Goal: Find specific page/section: Find specific page/section

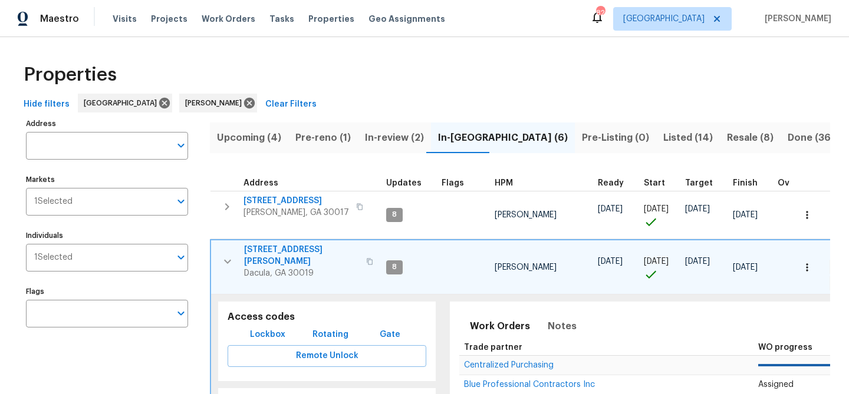
scroll to position [35, 0]
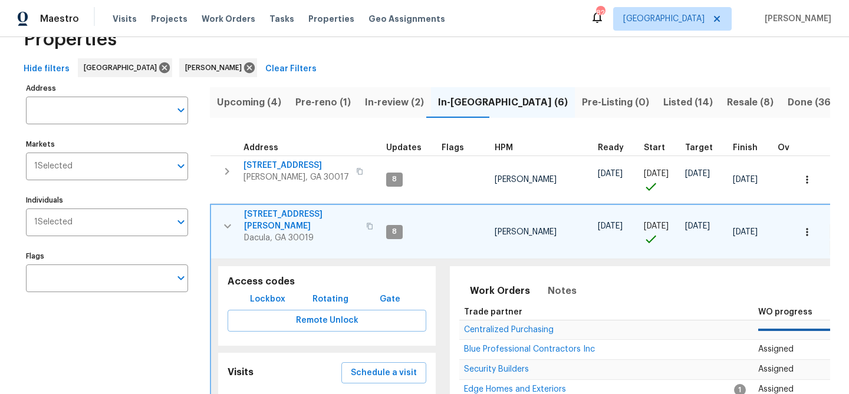
click at [227, 224] on icon "button" at bounding box center [227, 226] width 7 height 4
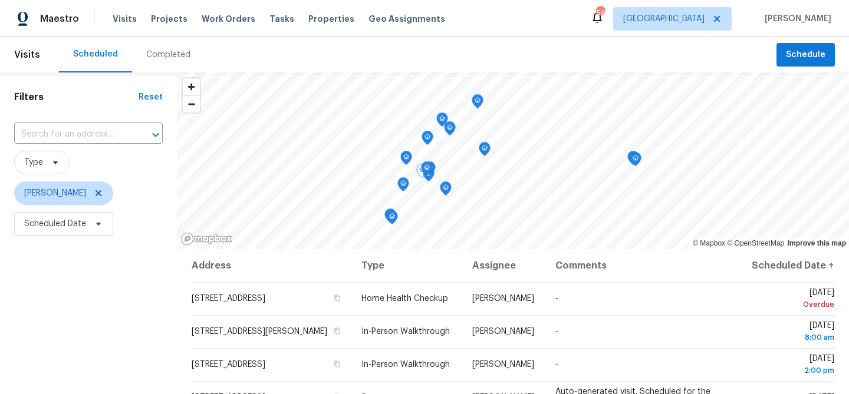
scroll to position [89, 0]
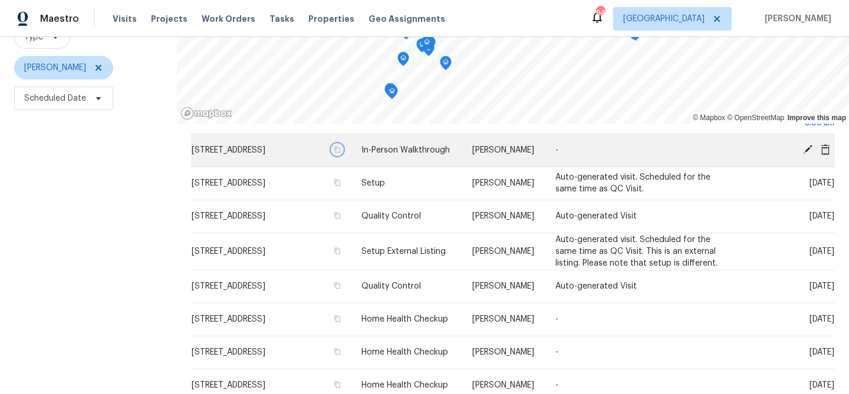
click at [341, 153] on icon "button" at bounding box center [337, 149] width 7 height 7
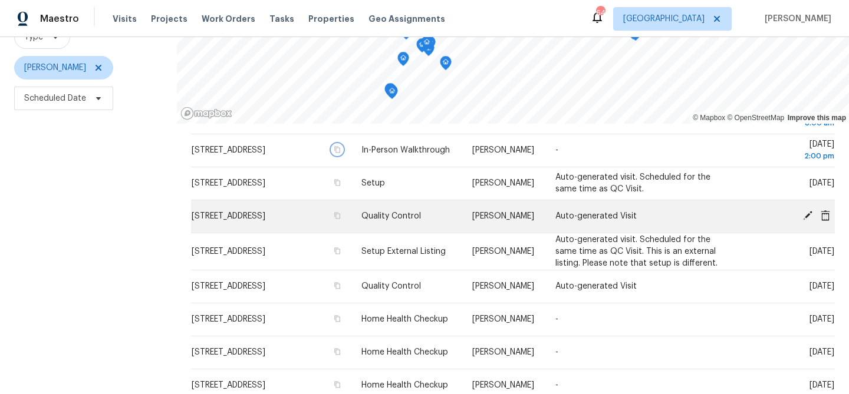
scroll to position [0, 0]
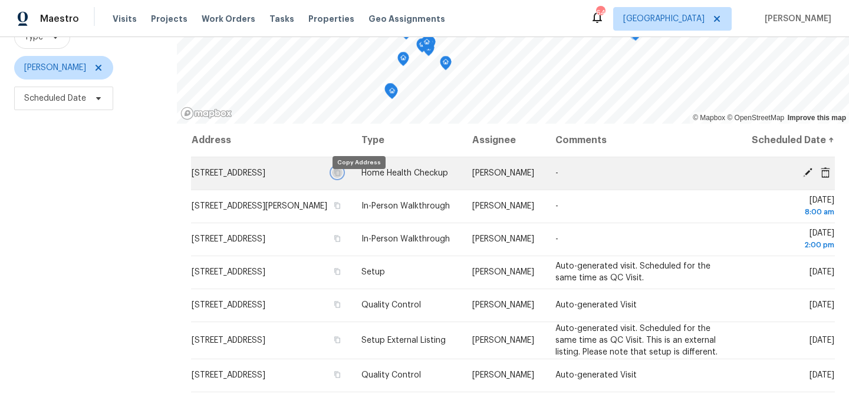
click at [341, 176] on icon "button" at bounding box center [337, 172] width 7 height 7
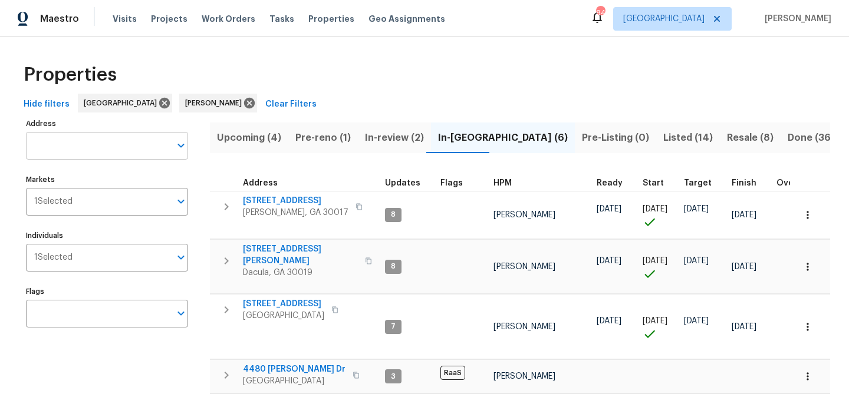
click at [100, 148] on input "Address" at bounding box center [98, 146] width 144 height 28
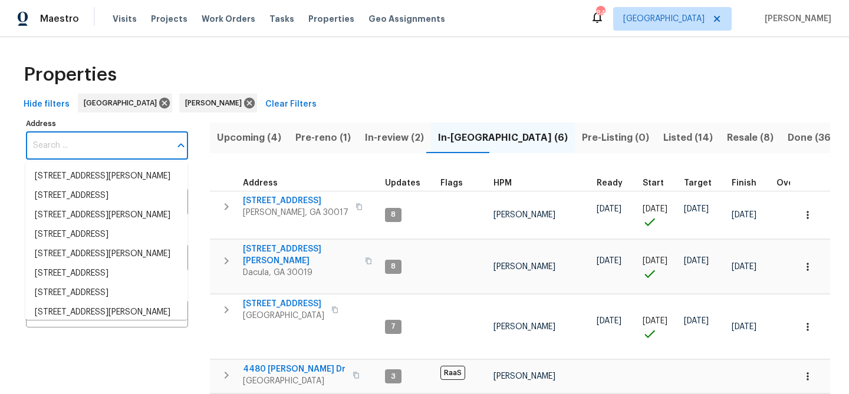
paste input "[STREET_ADDRESS]"
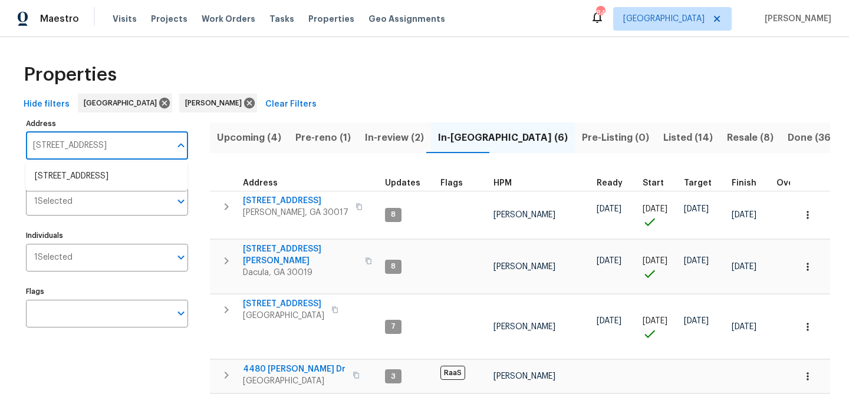
type input "[STREET_ADDRESS]"
click at [97, 174] on li "[STREET_ADDRESS]" at bounding box center [106, 176] width 162 height 19
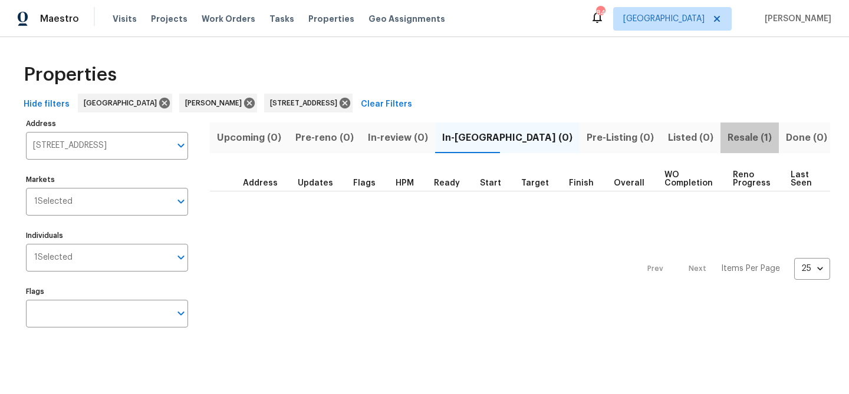
click at [727, 138] on span "Resale (1)" at bounding box center [749, 138] width 44 height 16
